Goal: Task Accomplishment & Management: Use online tool/utility

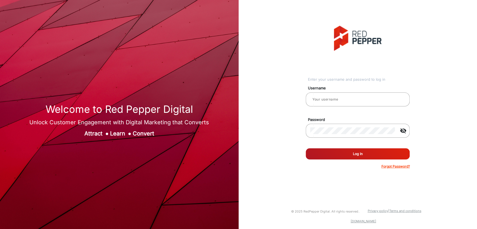
type input "[PERSON_NAME]"
click at [349, 158] on button "Log In" at bounding box center [357, 153] width 104 height 11
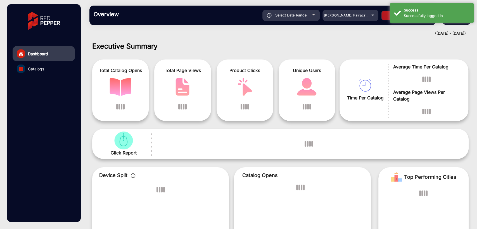
scroll to position [4, 0]
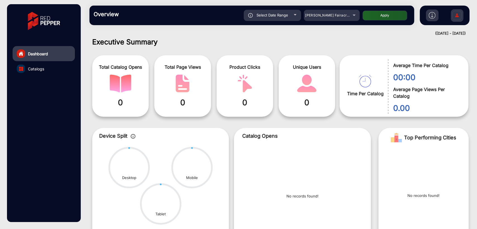
click at [268, 17] on span "Select Date Range" at bounding box center [272, 15] width 32 height 4
type input "[DATE]"
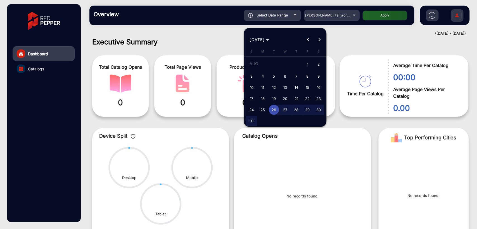
click at [205, 39] on div at bounding box center [238, 114] width 477 height 229
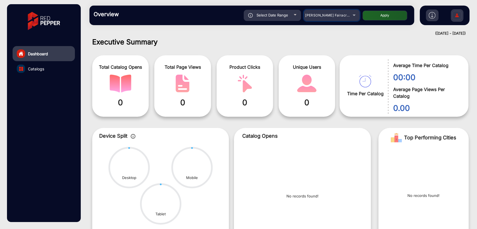
click at [337, 16] on span "[PERSON_NAME] Fairacre Farms" at bounding box center [332, 15] width 55 height 4
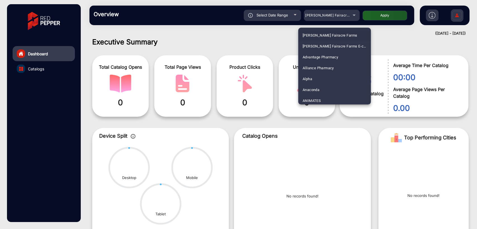
scroll to position [1101, 0]
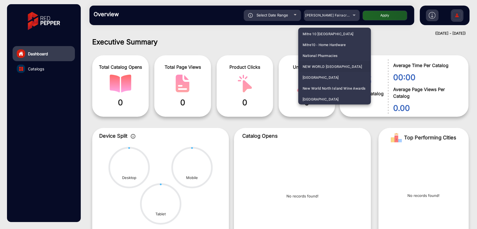
click at [336, 66] on span "NEW WORLD [GEOGRAPHIC_DATA]" at bounding box center [331, 66] width 59 height 11
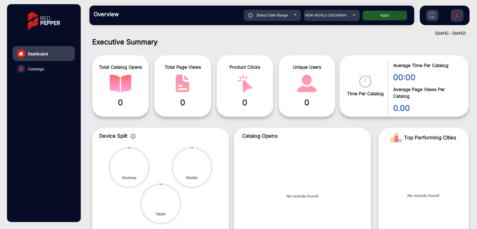
click at [372, 11] on button "Apply" at bounding box center [384, 16] width 45 height 10
type input "[DATE]"
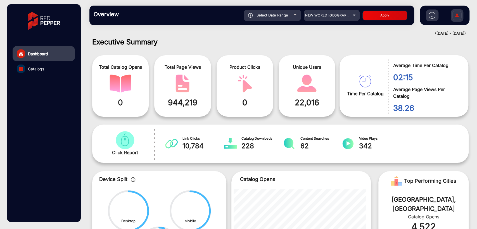
click at [273, 13] on span "Select Date Range" at bounding box center [272, 15] width 32 height 4
type input "[DATE]"
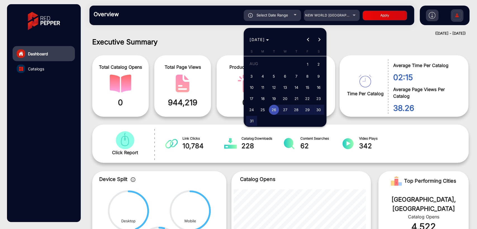
click at [251, 119] on span "31" at bounding box center [251, 121] width 10 height 10
type input "[DATE]"
click at [251, 119] on span "31" at bounding box center [251, 121] width 10 height 10
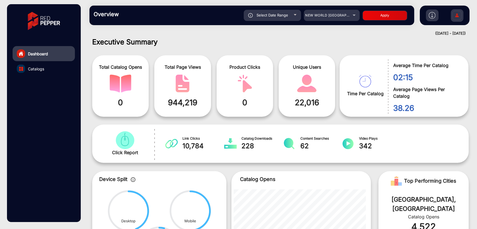
type input "[DATE]"
click at [381, 15] on button "Apply" at bounding box center [384, 16] width 45 height 10
type input "[DATE]"
click at [267, 19] on div "Select Date Range" at bounding box center [271, 15] width 57 height 11
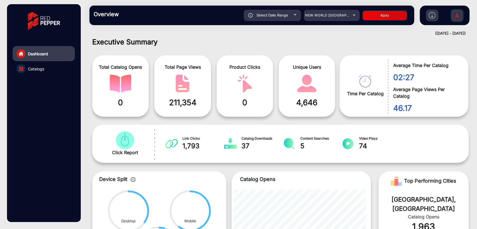
type input "[DATE]"
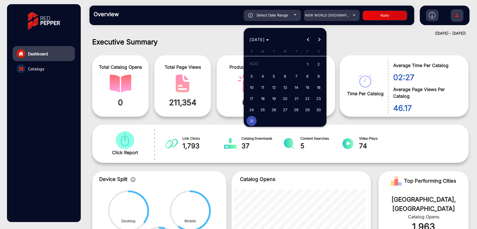
click at [322, 109] on span "30" at bounding box center [318, 110] width 10 height 10
type input "[DATE]"
click at [322, 109] on span "30" at bounding box center [318, 110] width 10 height 10
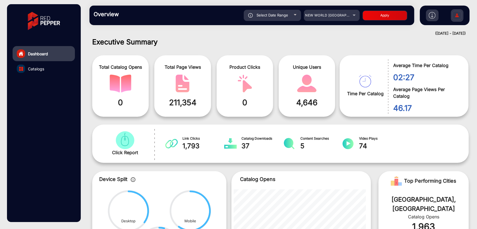
type input "[DATE]"
click at [391, 17] on button "Apply" at bounding box center [384, 16] width 45 height 10
type input "[DATE]"
click at [321, 13] on span "NEW WORLD [GEOGRAPHIC_DATA]" at bounding box center [334, 15] width 59 height 4
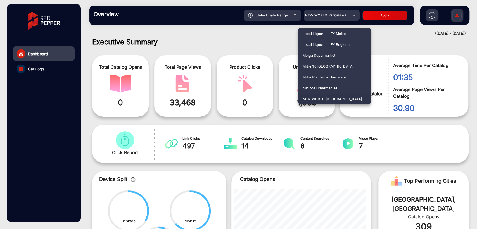
scroll to position [1156, 0]
click at [333, 64] on span "NZ Safety Blackwoods Annual Book" at bounding box center [332, 66] width 61 height 11
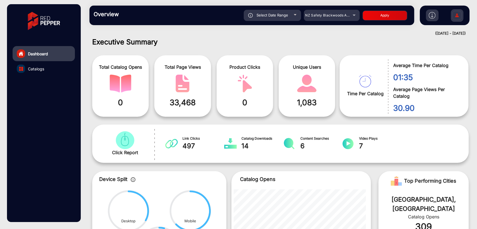
click at [391, 16] on button "Apply" at bounding box center [384, 16] width 45 height 10
type input "[DATE]"
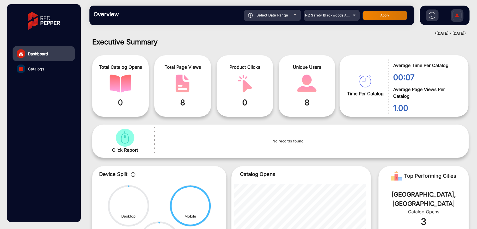
click at [277, 19] on div "Select Date Range" at bounding box center [271, 15] width 57 height 11
type input "[DATE]"
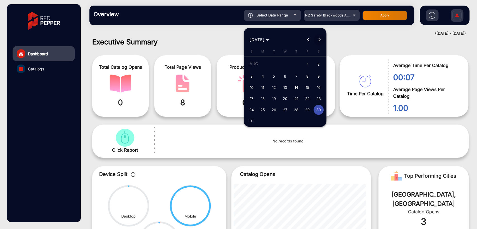
click at [316, 37] on span "Next month" at bounding box center [319, 39] width 11 height 11
click at [258, 74] on span "1" at bounding box center [262, 75] width 10 height 10
type input "[DATE]"
click at [258, 74] on span "1" at bounding box center [262, 75] width 10 height 10
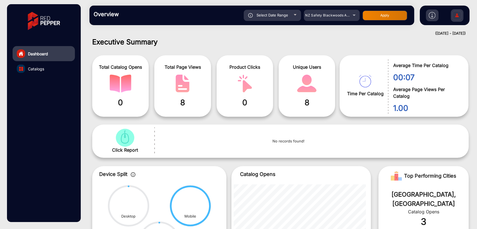
type input "[DATE]"
click at [380, 16] on button "Apply" at bounding box center [384, 16] width 45 height 10
type input "[DATE]"
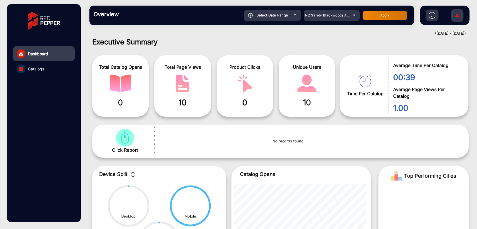
click at [277, 15] on span "Select Date Range" at bounding box center [272, 15] width 32 height 4
type input "[DATE]"
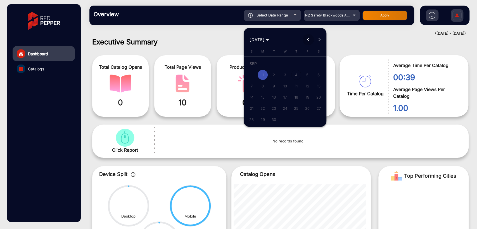
click at [310, 37] on span "Previous month" at bounding box center [307, 39] width 11 height 11
click at [251, 118] on span "31" at bounding box center [251, 121] width 10 height 10
type input "[DATE]"
click at [251, 118] on span "31" at bounding box center [251, 121] width 10 height 10
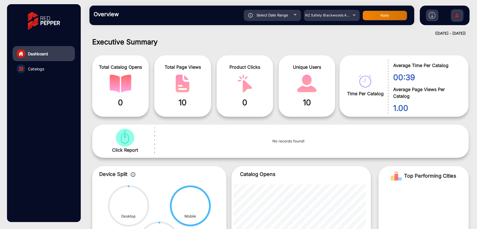
type input "[DATE]"
click at [386, 14] on button "Apply" at bounding box center [384, 16] width 45 height 10
type input "[DATE]"
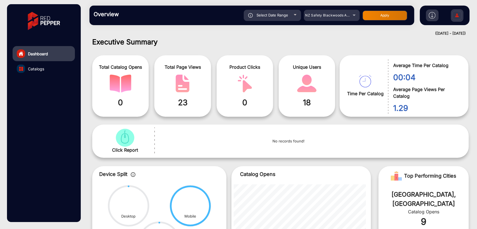
click at [330, 44] on h1 "Executive Summary" at bounding box center [280, 42] width 376 height 8
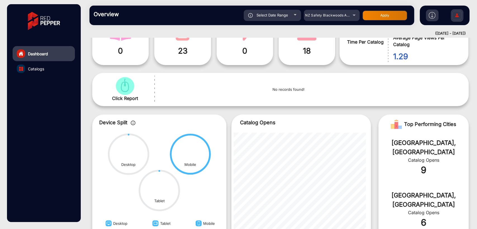
scroll to position [0, 0]
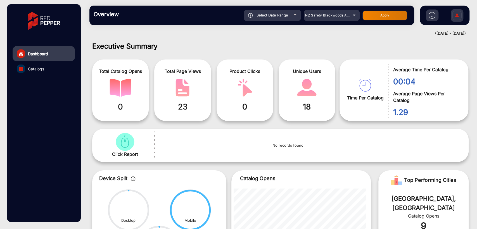
click at [279, 22] on div "Overview Reports Understand what makes your customers tick and learn how they a…" at bounding box center [251, 16] width 324 height 20
click at [279, 16] on span "Select Date Range" at bounding box center [272, 15] width 32 height 4
type input "[DATE]"
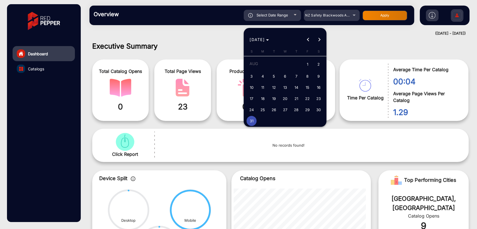
click at [315, 109] on span "30" at bounding box center [318, 110] width 10 height 10
type input "[DATE]"
click at [315, 109] on span "30" at bounding box center [318, 110] width 10 height 10
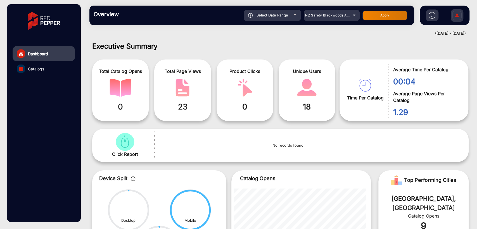
type input "[DATE]"
click at [375, 16] on button "Apply" at bounding box center [384, 16] width 45 height 10
type input "[DATE]"
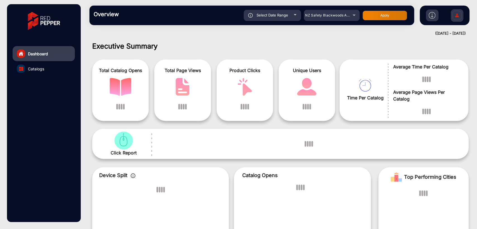
scroll to position [4, 0]
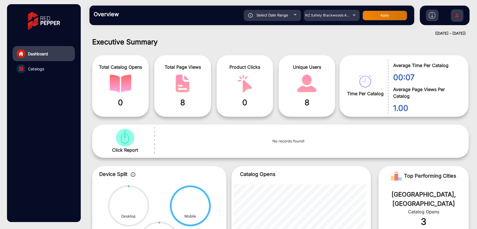
click at [272, 18] on div "Select Date Range" at bounding box center [271, 15] width 57 height 11
type input "[DATE]"
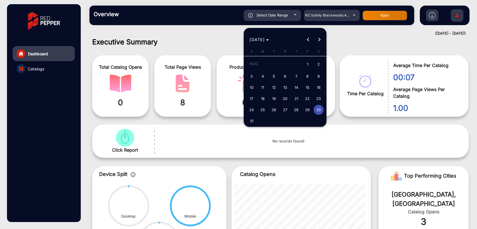
click at [254, 121] on span "31" at bounding box center [251, 121] width 10 height 10
type input "[DATE]"
click at [254, 121] on span "31" at bounding box center [251, 121] width 10 height 10
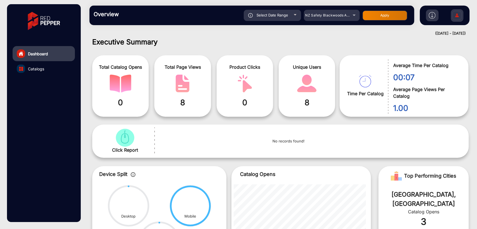
type input "[DATE]"
click at [375, 17] on button "Apply" at bounding box center [384, 16] width 45 height 10
type input "[DATE]"
click at [210, 42] on h1 "Executive Summary" at bounding box center [280, 42] width 376 height 8
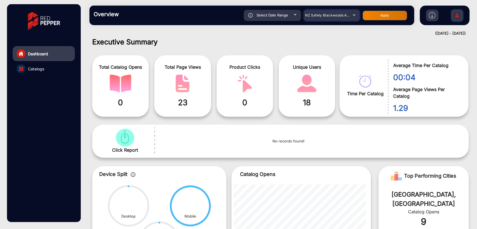
click at [326, 16] on span "NZ Safety Blackwoods Annual Book" at bounding box center [335, 15] width 60 height 4
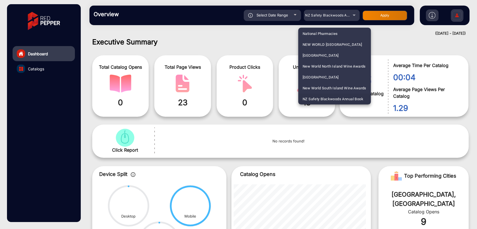
scroll to position [1374, 0]
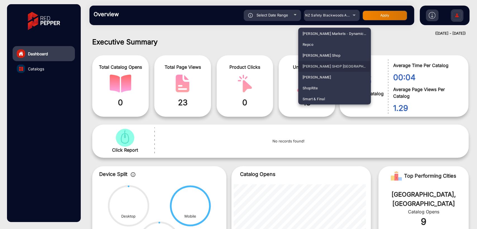
click at [320, 65] on span "[PERSON_NAME] SHOP [GEOGRAPHIC_DATA]" at bounding box center [334, 66] width 64 height 11
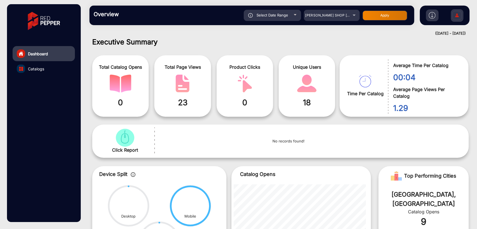
click at [277, 16] on span "Select Date Range" at bounding box center [272, 15] width 32 height 4
type input "[DATE]"
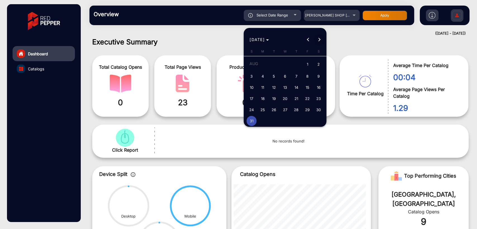
click at [321, 39] on span "Next month" at bounding box center [319, 39] width 11 height 11
click at [321, 39] on div "[DATE] [DATE]" at bounding box center [285, 39] width 80 height 11
click at [261, 75] on span "1" at bounding box center [262, 75] width 10 height 10
type input "[DATE]"
click at [261, 75] on span "1" at bounding box center [262, 75] width 10 height 10
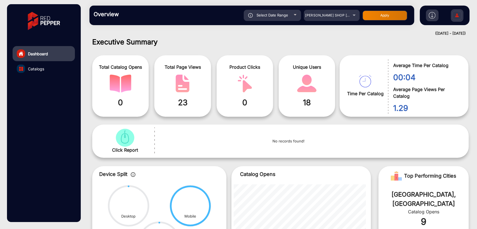
type input "[DATE]"
click at [384, 16] on button "Apply" at bounding box center [384, 16] width 45 height 10
type input "[DATE]"
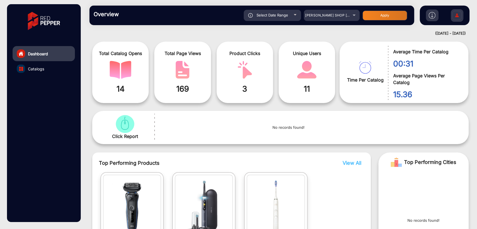
scroll to position [0, 0]
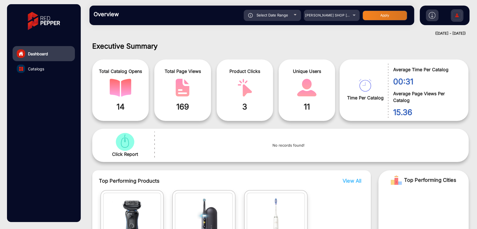
click at [263, 19] on div "Select Date Range" at bounding box center [271, 15] width 57 height 11
type input "[DATE]"
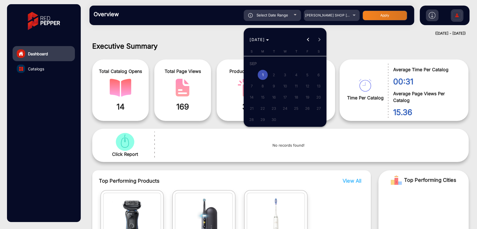
click at [399, 59] on div at bounding box center [238, 114] width 477 height 229
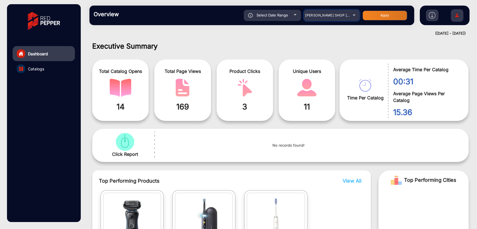
click at [328, 15] on span "[PERSON_NAME] SHOP [GEOGRAPHIC_DATA]" at bounding box center [343, 15] width 77 height 4
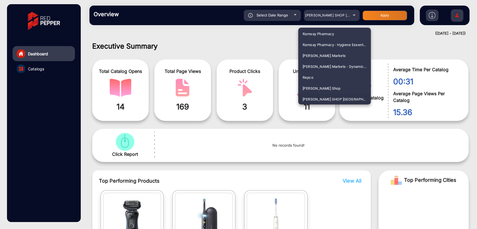
scroll to position [720, 0]
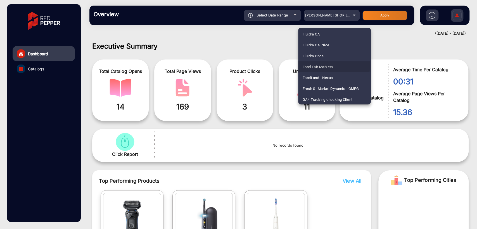
click at [321, 65] on span "Food Fair Markets" at bounding box center [317, 66] width 30 height 11
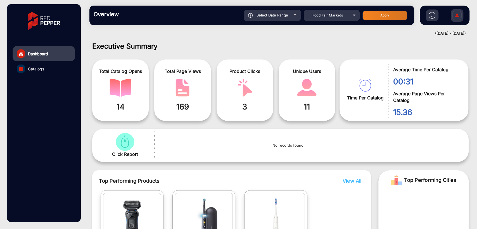
click at [388, 16] on button "Apply" at bounding box center [384, 16] width 45 height 10
type input "[DATE]"
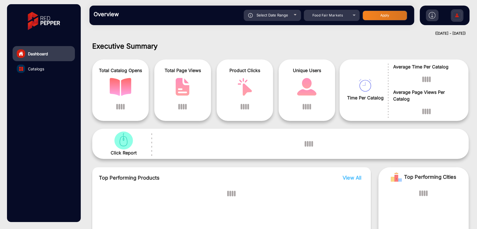
scroll to position [4, 0]
